Goal: Learn about a topic

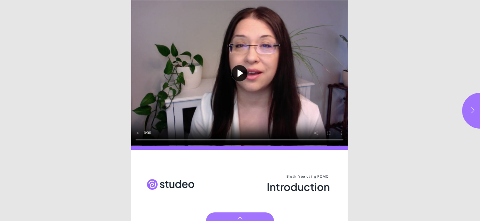
click at [473, 110] on icon "button" at bounding box center [472, 110] width 3 height 6
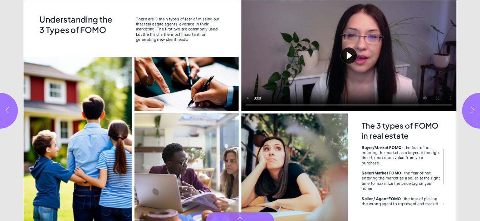
click at [471, 109] on icon "button" at bounding box center [472, 110] width 7 height 7
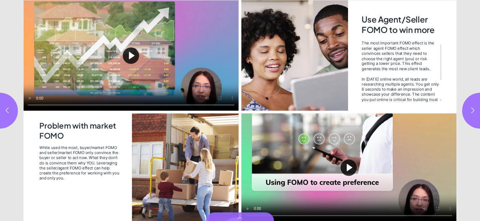
click at [126, 57] on button "Play video" at bounding box center [131, 55] width 215 height 110
click at [476, 111] on icon "button" at bounding box center [472, 110] width 7 height 7
type input "*"
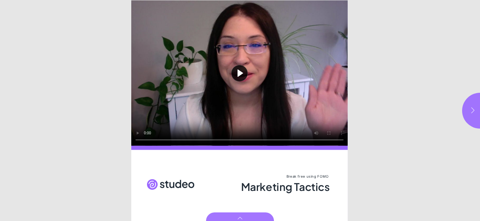
click at [468, 109] on button "button" at bounding box center [480, 111] width 36 height 36
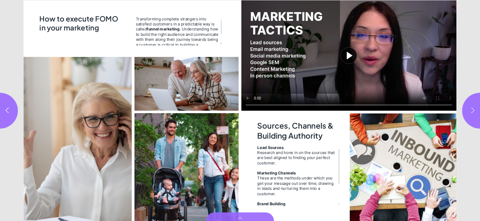
click at [467, 109] on button "button" at bounding box center [480, 111] width 36 height 36
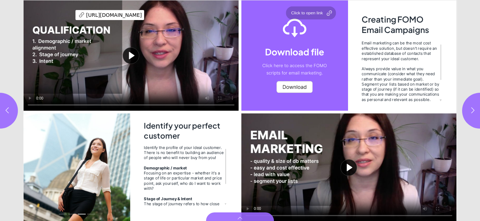
click at [321, 14] on div "Page 5" at bounding box center [294, 55] width 107 height 110
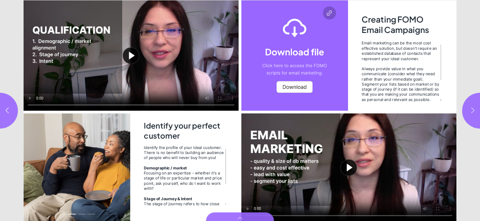
click at [476, 111] on button "button" at bounding box center [480, 111] width 36 height 36
type input "***"
